Goal: Ask a question

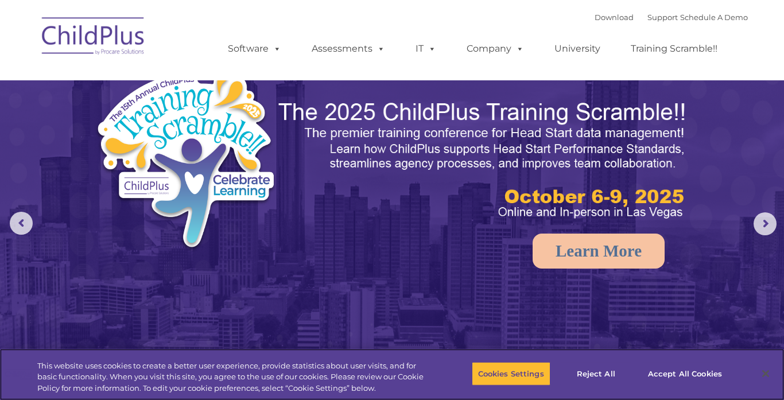
select select "MEDIUM"
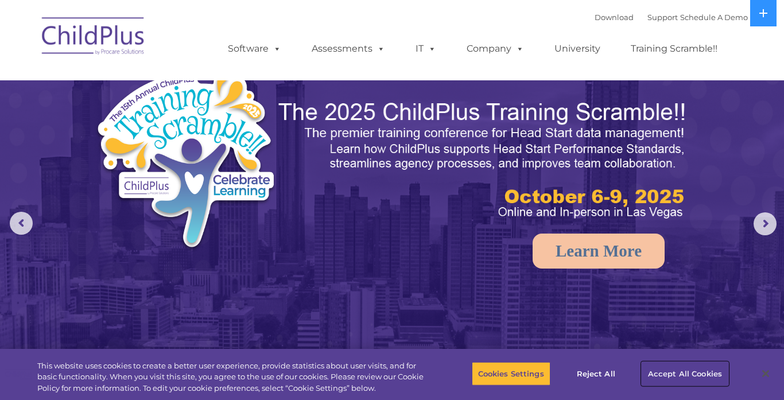
click at [660, 378] on button "Accept All Cookies" at bounding box center [685, 374] width 87 height 24
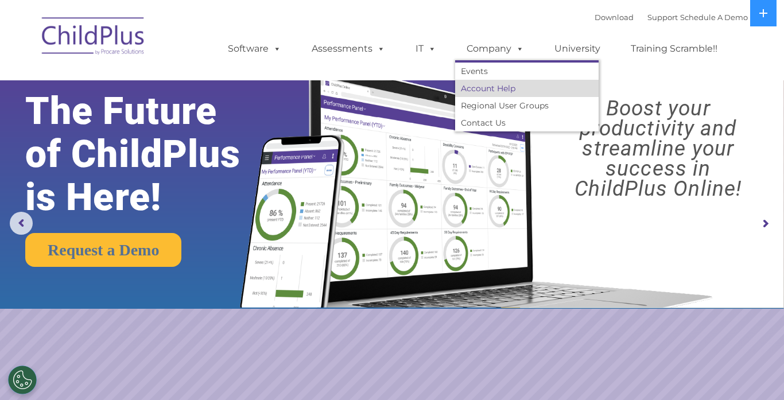
click at [492, 84] on link "Account Help" at bounding box center [526, 88] width 143 height 17
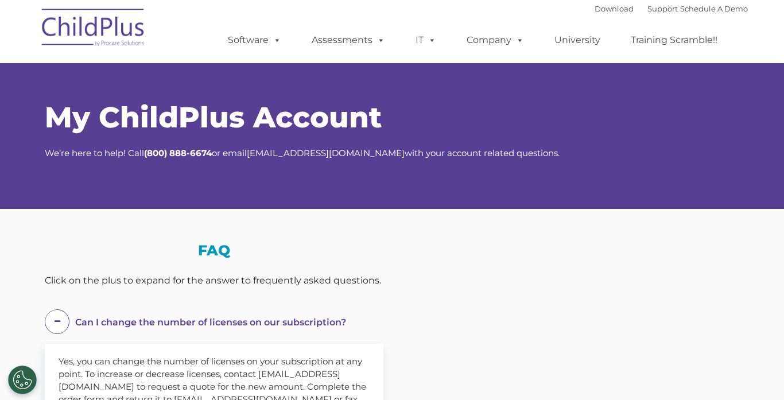
select select "MEDIUM"
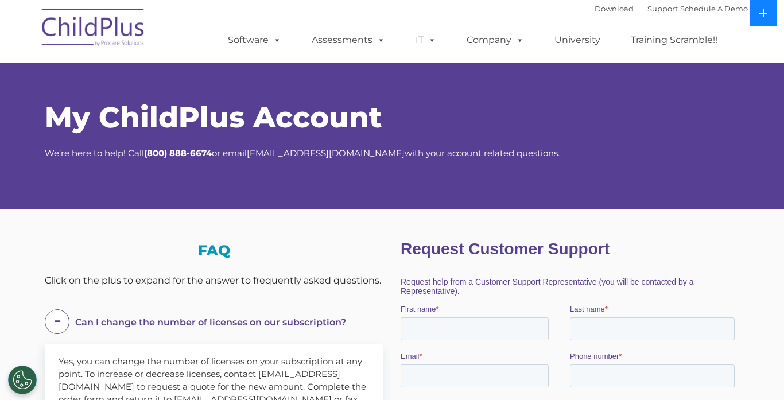
click at [755, 14] on button at bounding box center [763, 13] width 26 height 26
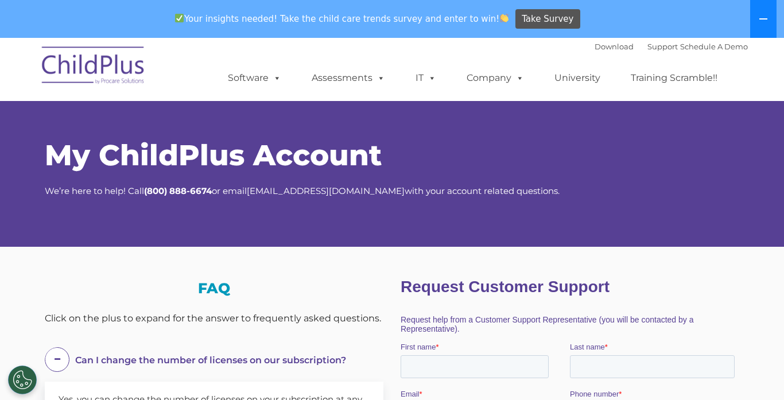
click at [756, 14] on button at bounding box center [763, 19] width 26 height 38
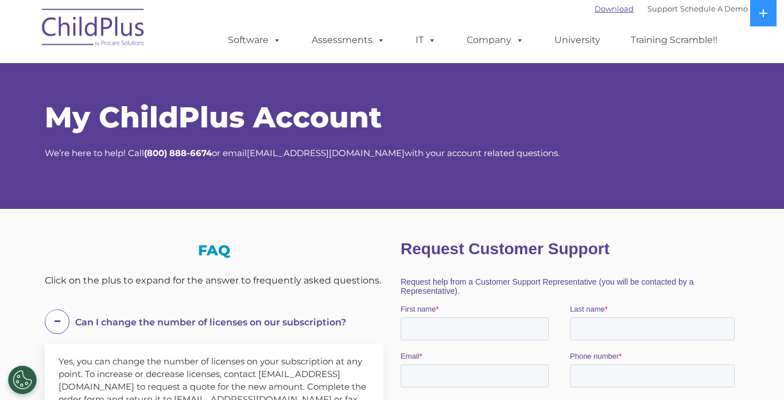
click at [595, 5] on link "Download" at bounding box center [614, 8] width 39 height 9
